Goal: Use online tool/utility

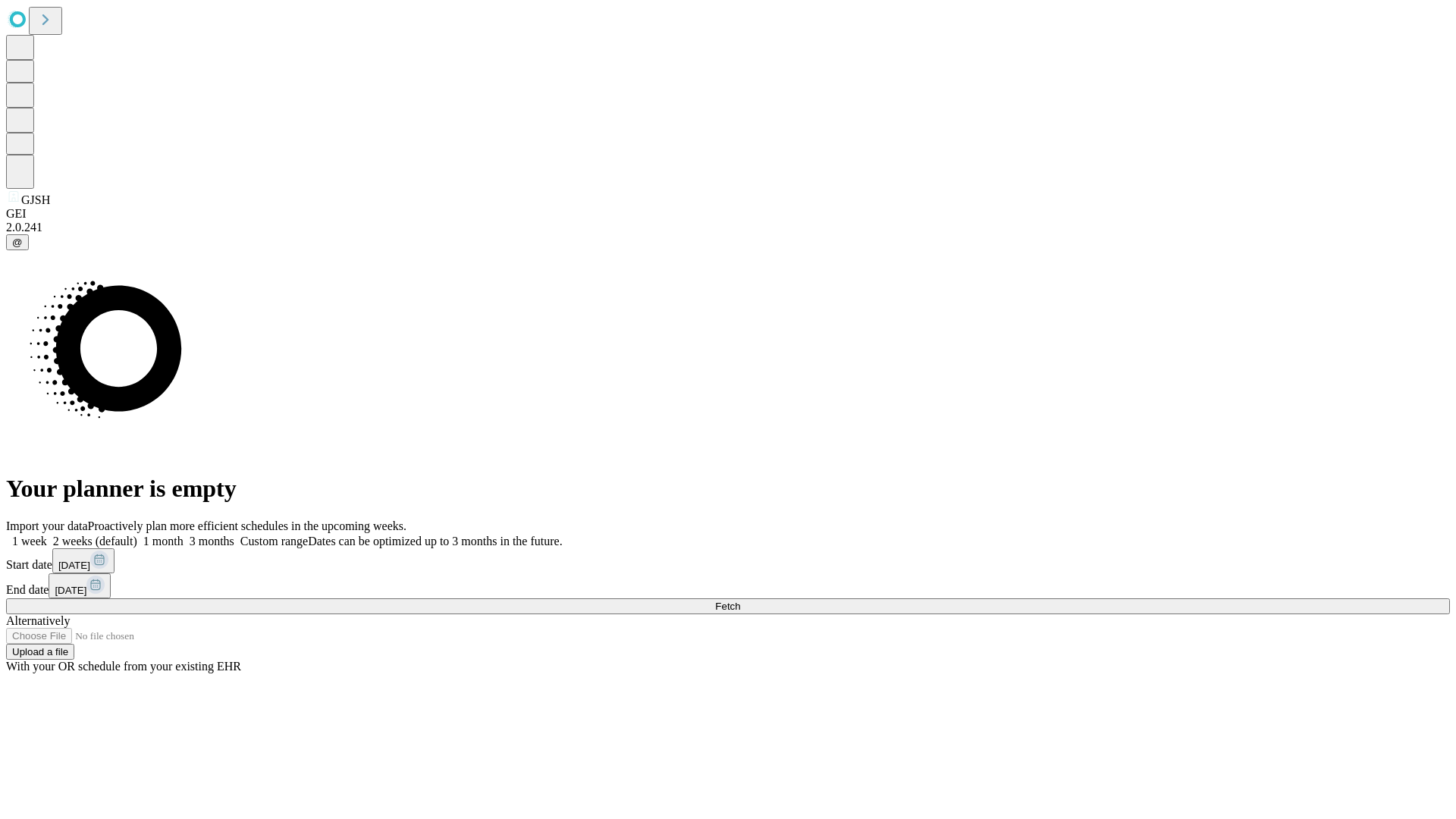
click at [740, 600] on span "Fetch" at bounding box center [728, 605] width 25 height 11
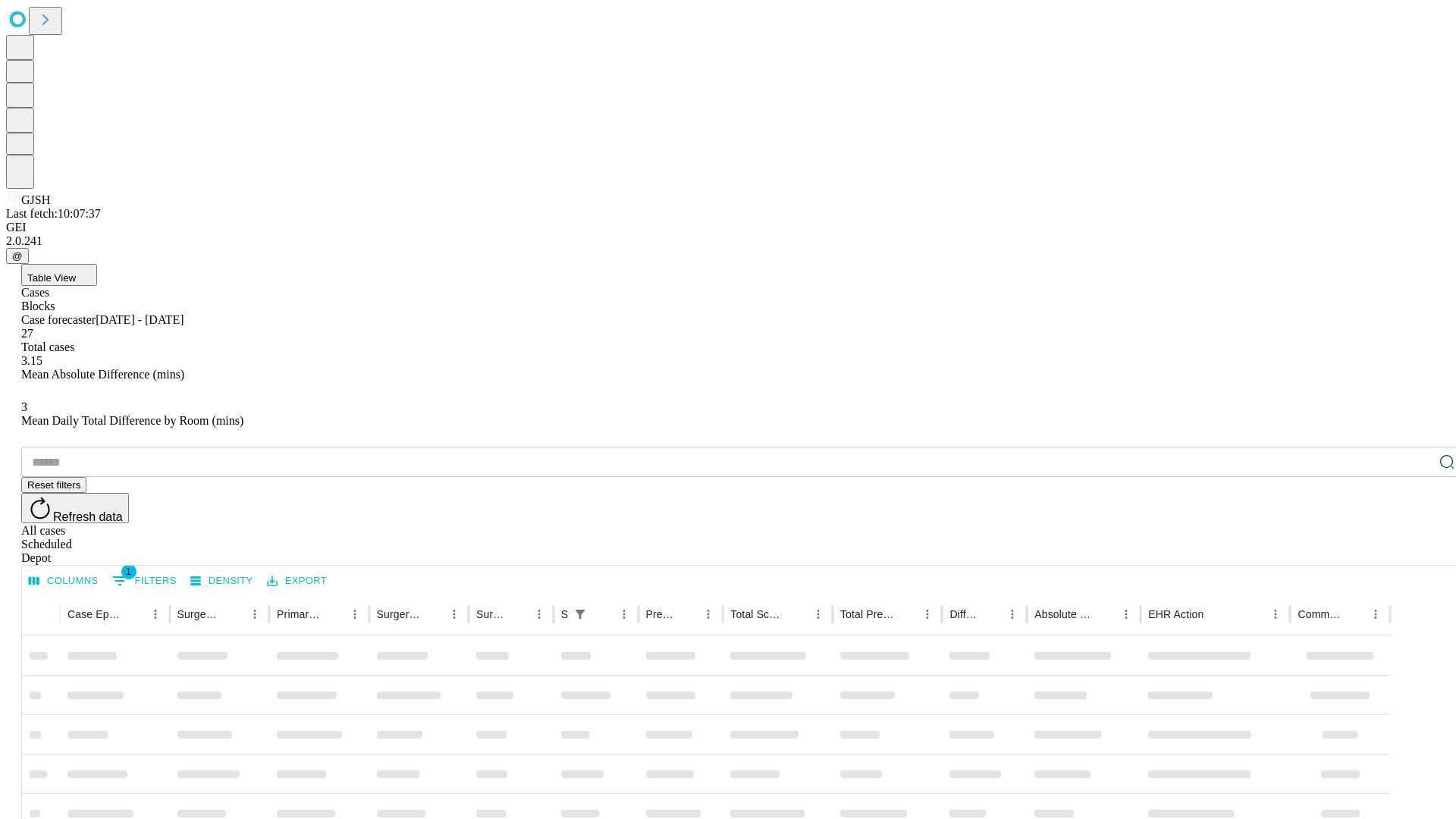
click at [1416, 551] on div "Depot" at bounding box center [743, 558] width 1443 height 14
